Goal: Task Accomplishment & Management: Use online tool/utility

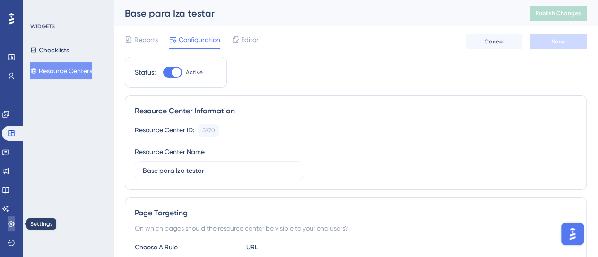
click at [10, 221] on icon at bounding box center [11, 224] width 6 height 6
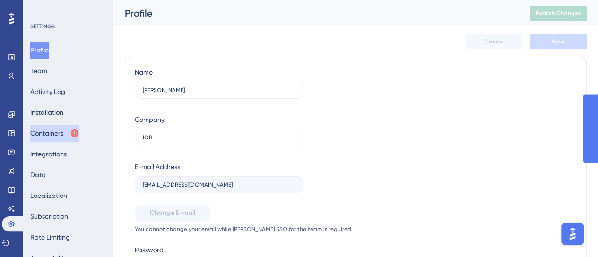
click at [56, 135] on button "Containers" at bounding box center [54, 133] width 49 height 17
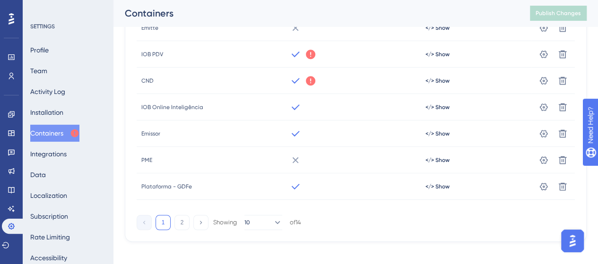
scroll to position [211, 0]
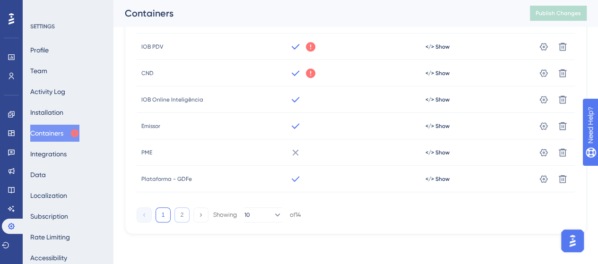
click at [179, 217] on button "2" at bounding box center [181, 214] width 15 height 15
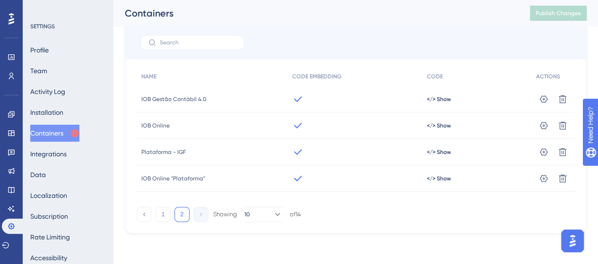
scroll to position [52, 0]
click at [163, 207] on button "1" at bounding box center [162, 214] width 15 height 15
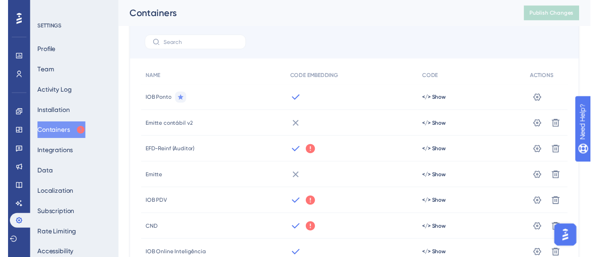
scroll to position [0, 0]
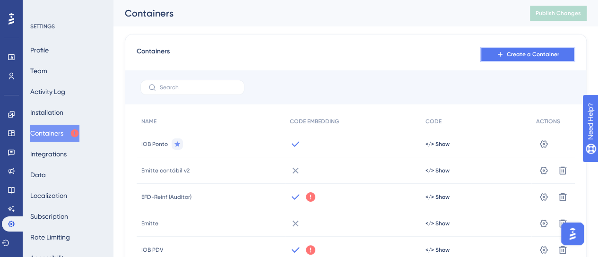
click at [527, 58] on button "Create a Container" at bounding box center [527, 54] width 94 height 15
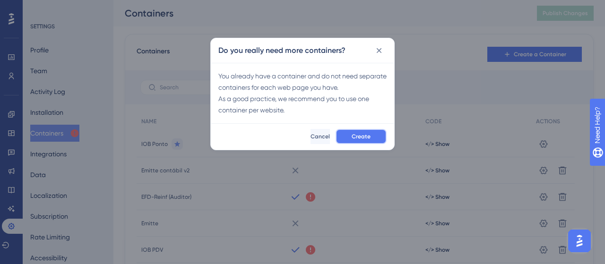
click at [360, 137] on span "Create" at bounding box center [360, 137] width 19 height 8
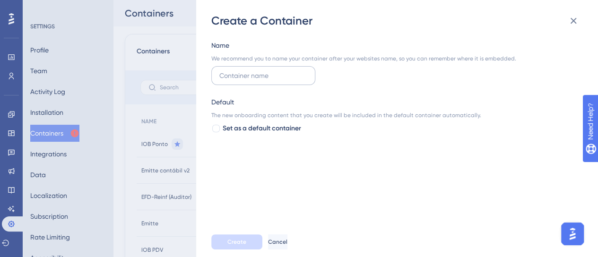
click at [245, 81] on label at bounding box center [263, 75] width 104 height 19
click at [245, 81] on input "text" at bounding box center [263, 75] width 88 height 10
type input "Mentor tributário"
click at [241, 246] on span "Create" at bounding box center [236, 242] width 19 height 8
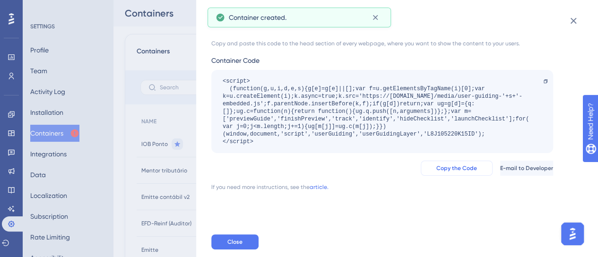
click at [436, 171] on span "Copy the Code" at bounding box center [456, 168] width 41 height 8
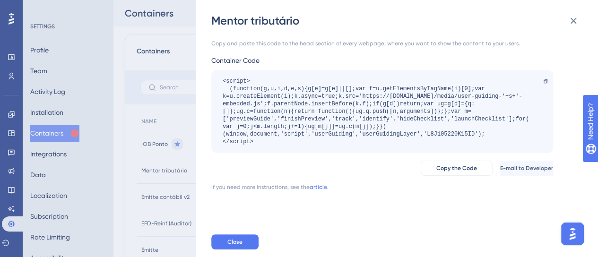
click at [63, 138] on div "Mentor tributário Copy and paste this code to the head section of every webpage…" at bounding box center [299, 128] width 598 height 257
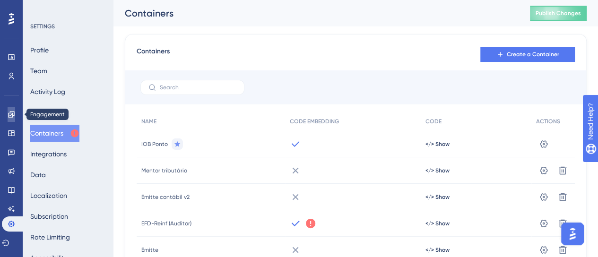
click at [15, 115] on link at bounding box center [12, 114] width 8 height 15
